Goal: Navigation & Orientation: Find specific page/section

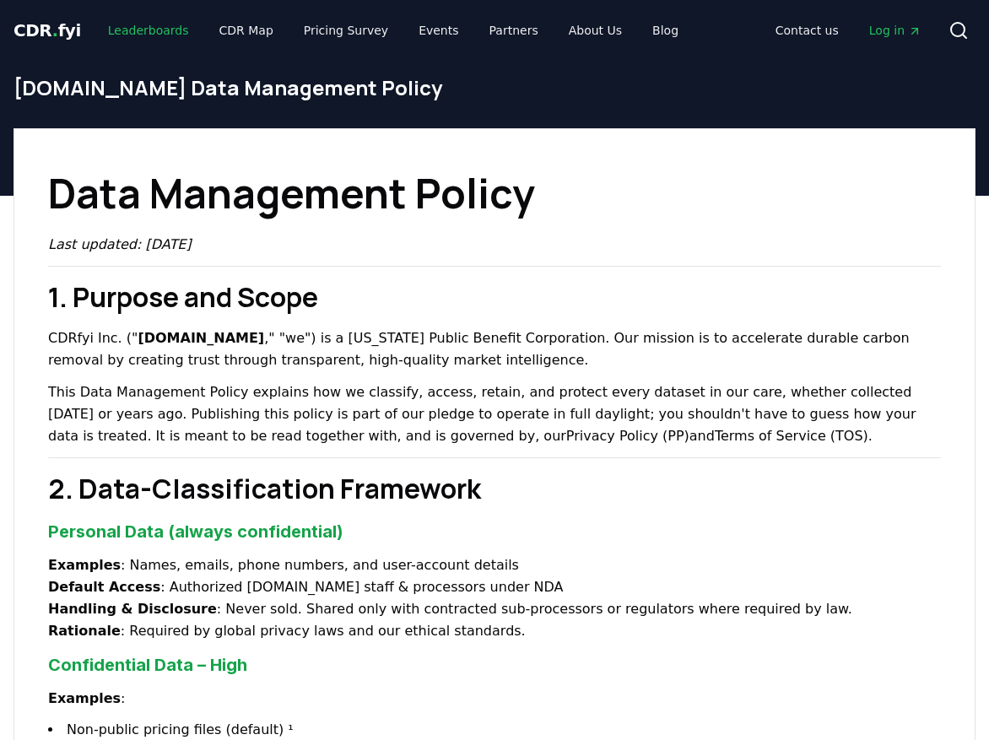
click at [159, 33] on link "Leaderboards" at bounding box center [149, 30] width 108 height 30
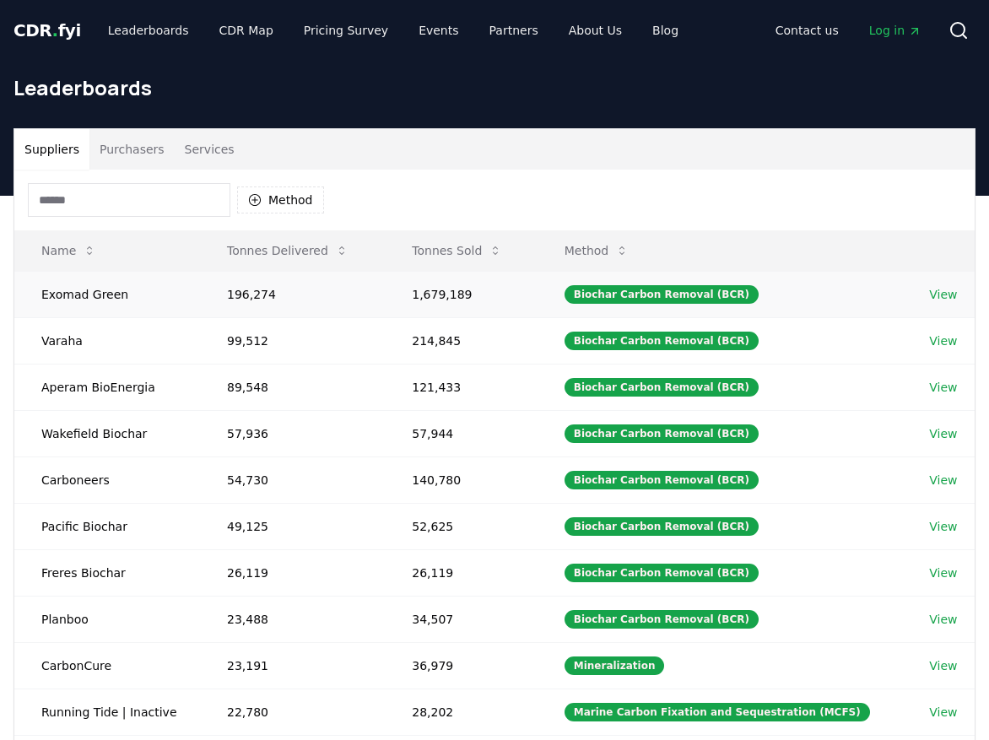
click at [940, 295] on link "View" at bounding box center [943, 294] width 28 height 17
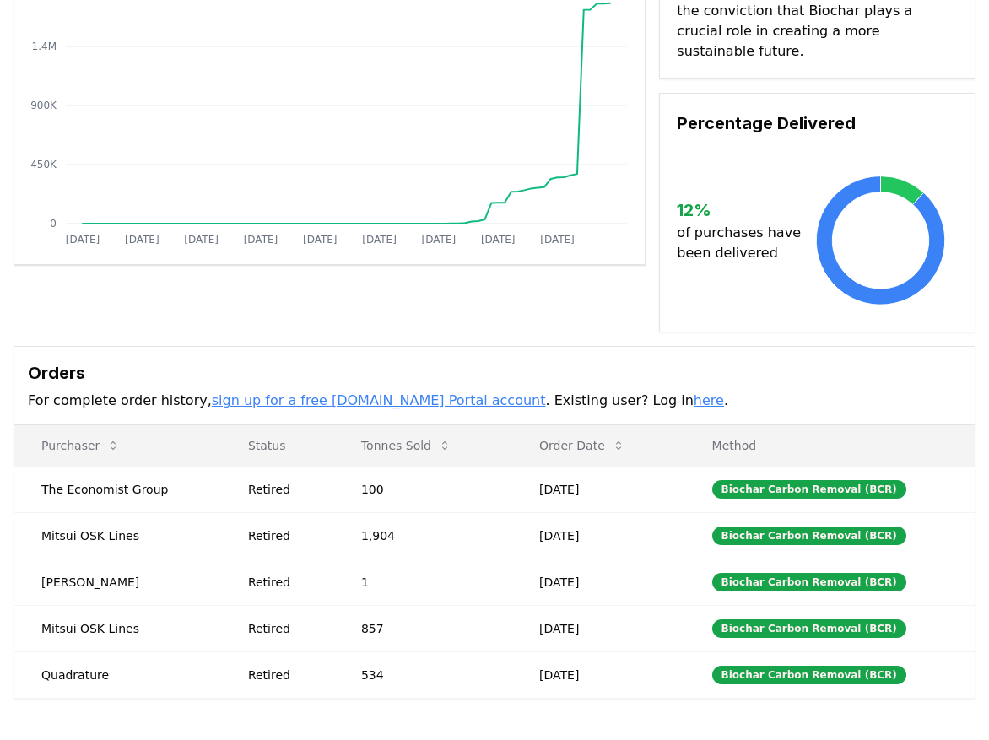
scroll to position [191, 0]
